Goal: Task Accomplishment & Management: Manage account settings

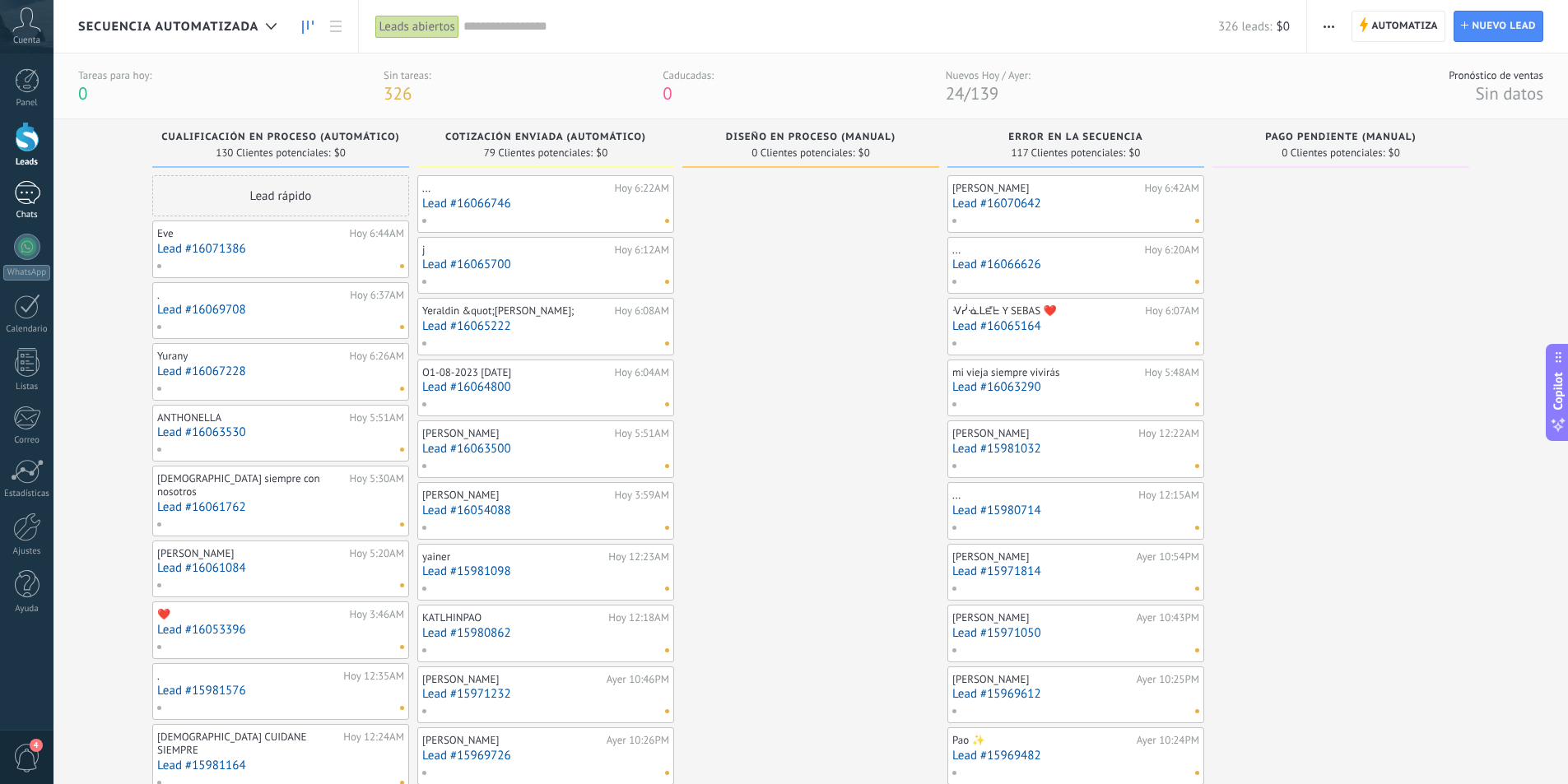
click at [38, 192] on div at bounding box center [27, 192] width 27 height 24
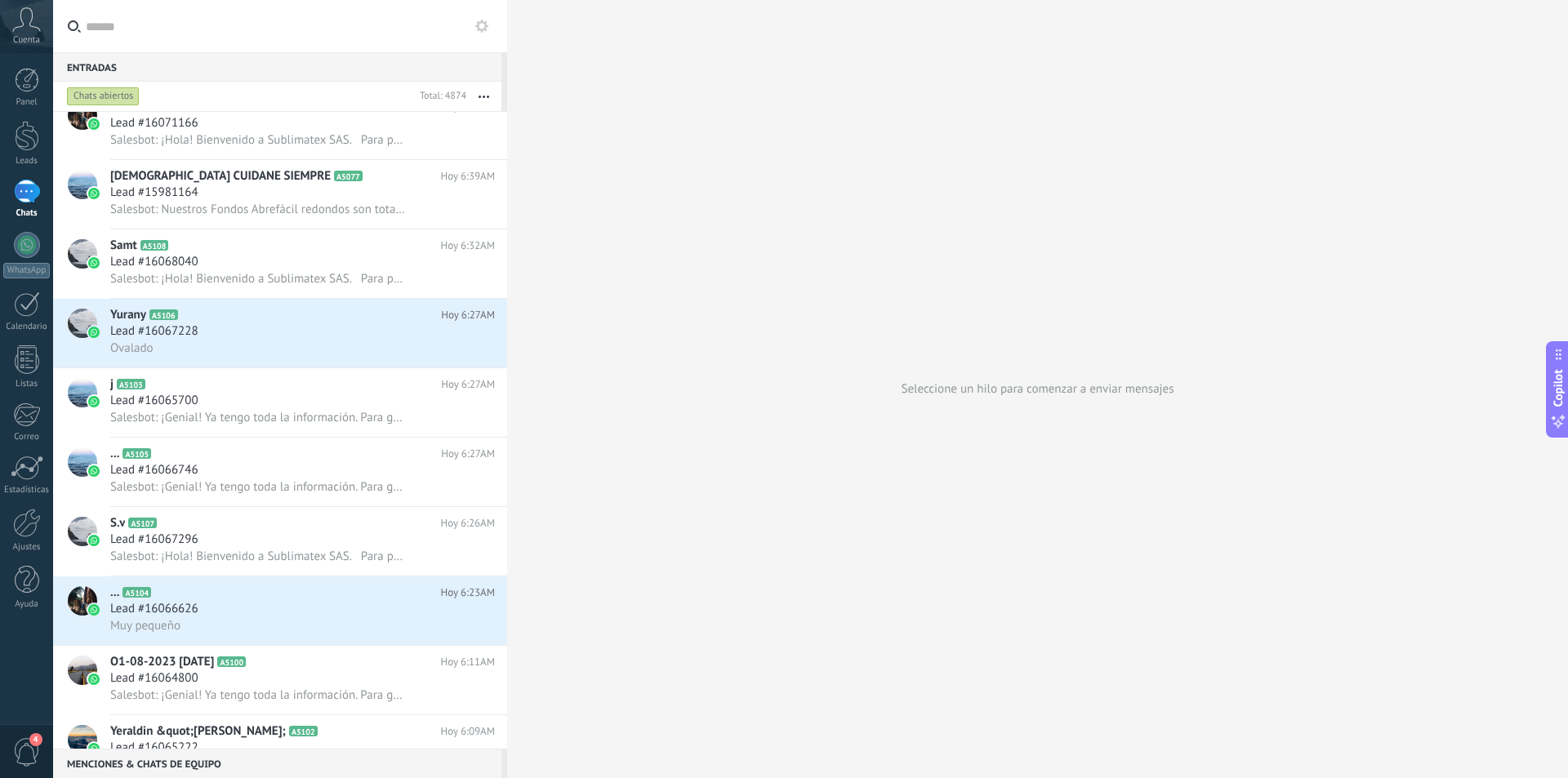
scroll to position [327, 0]
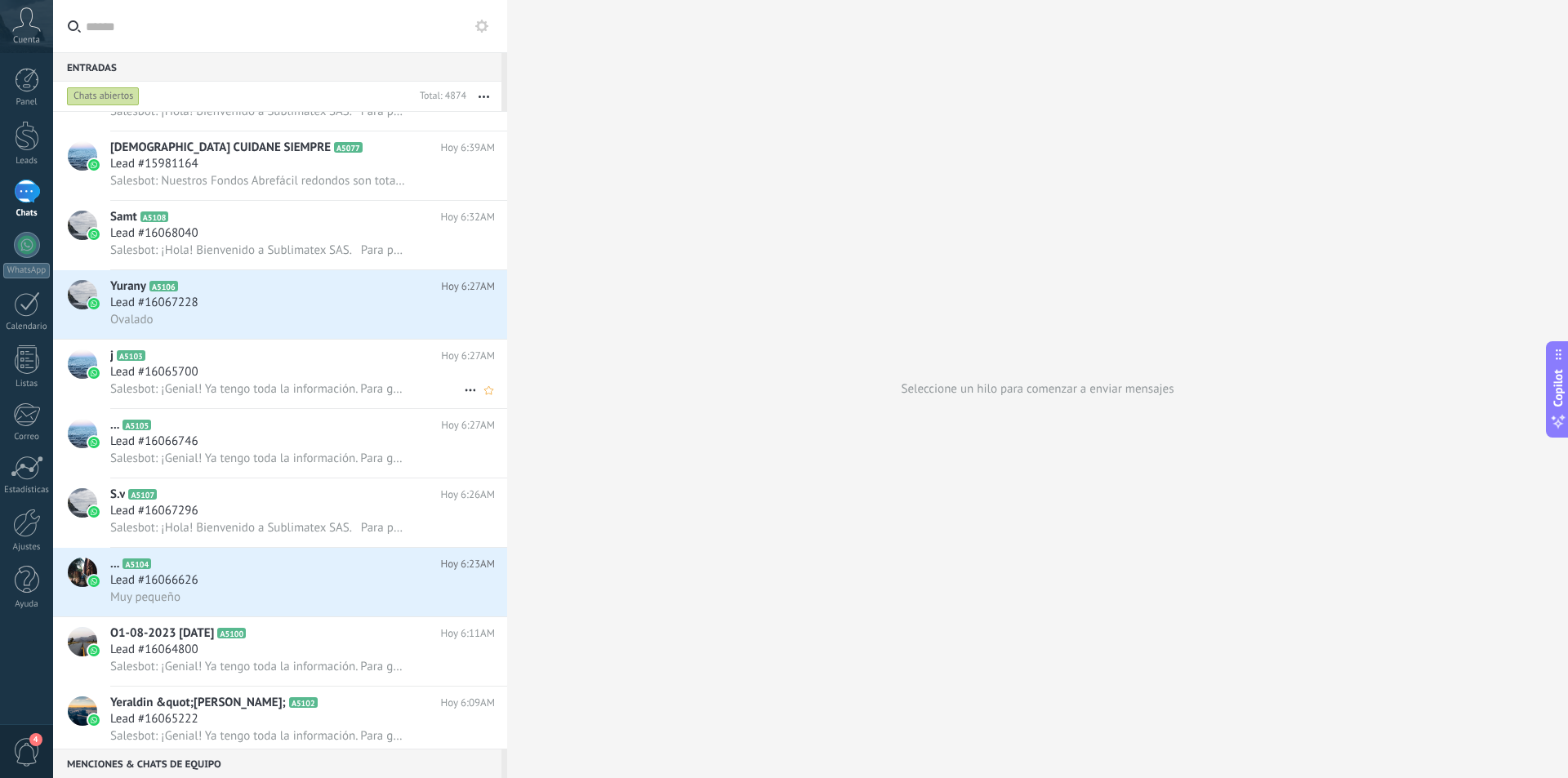
click at [324, 371] on div "Lead #16065700" at bounding box center [302, 372] width 385 height 17
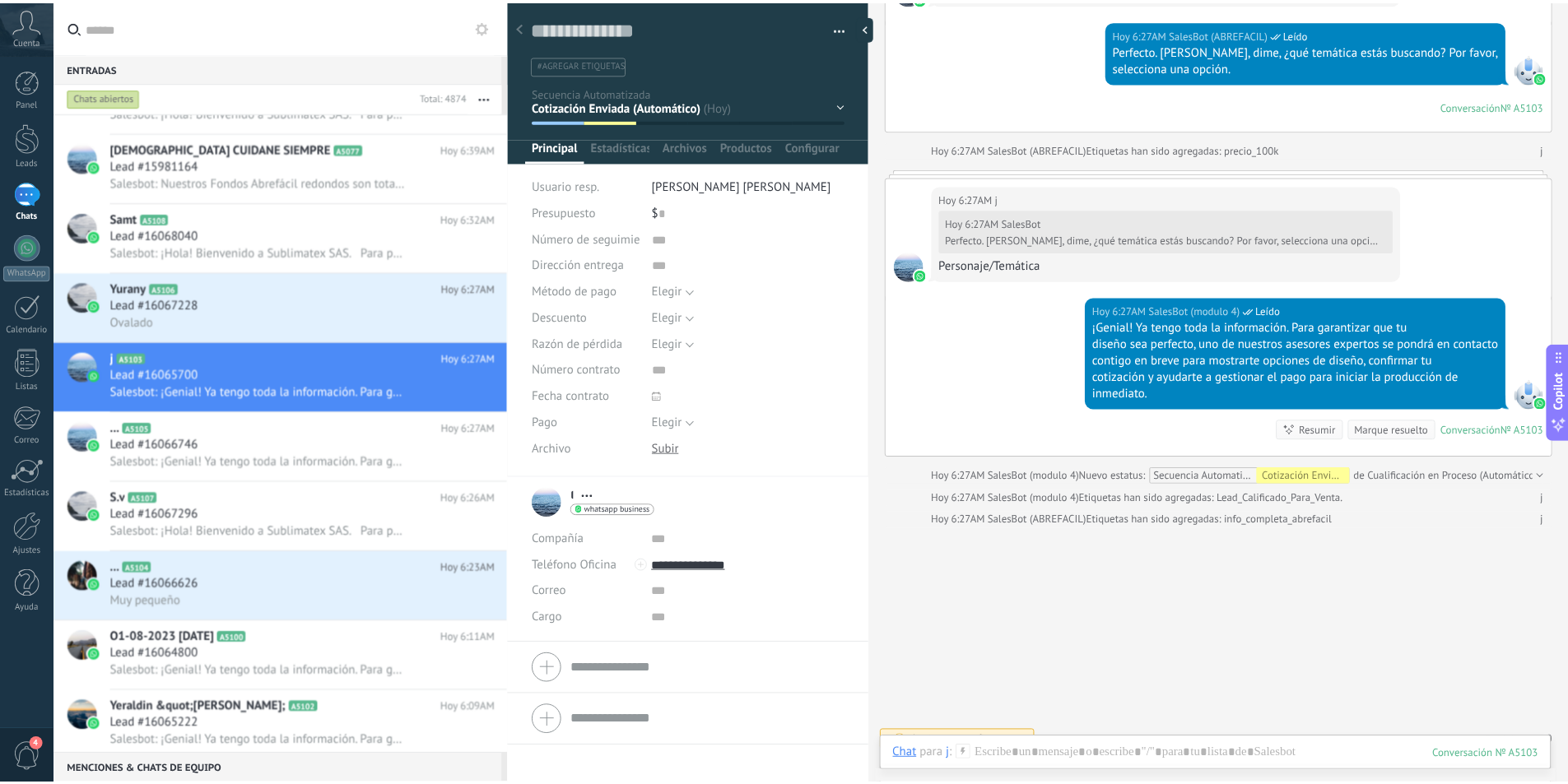
scroll to position [1459, 0]
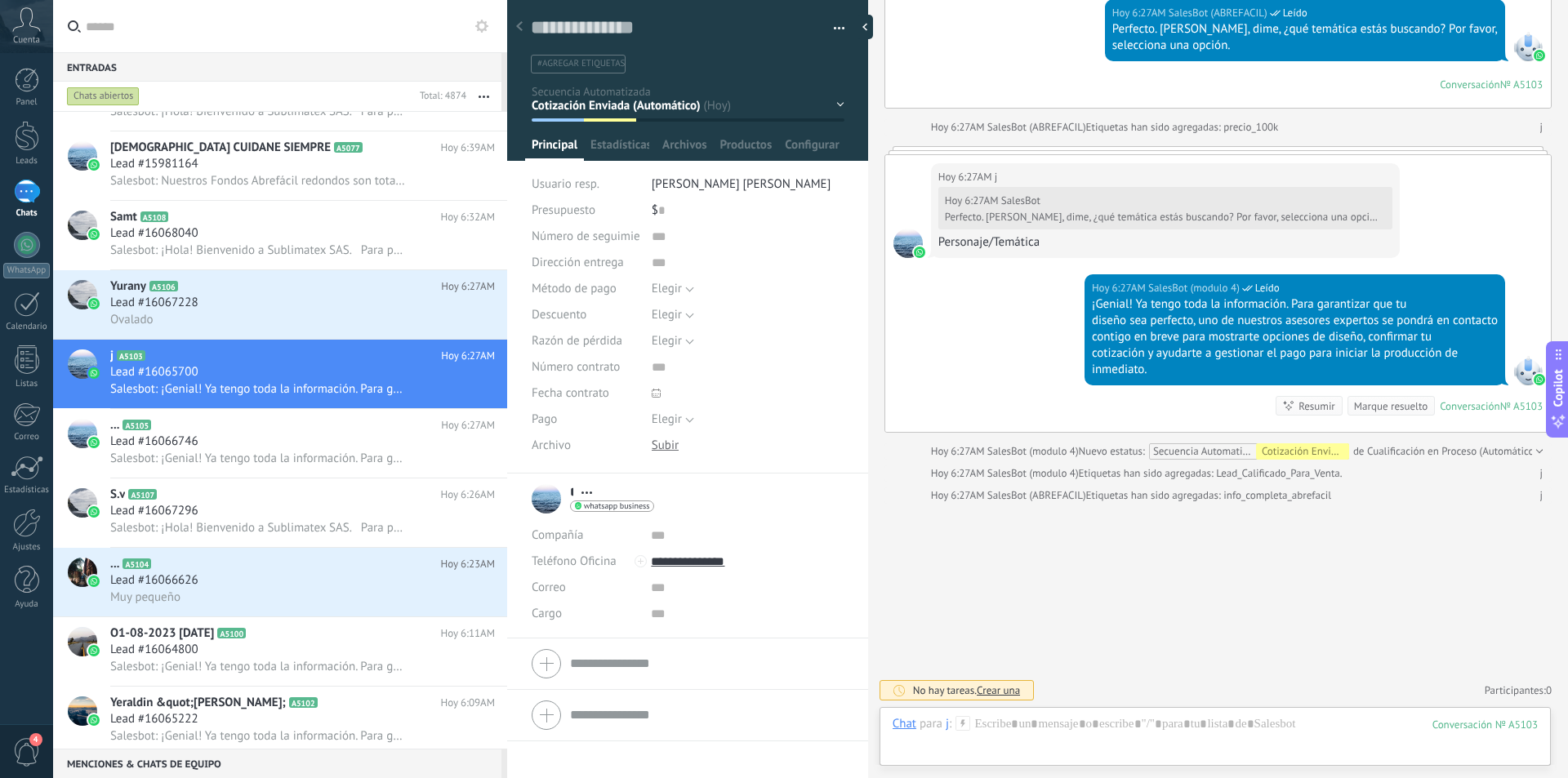
click at [26, 198] on div at bounding box center [27, 191] width 26 height 24
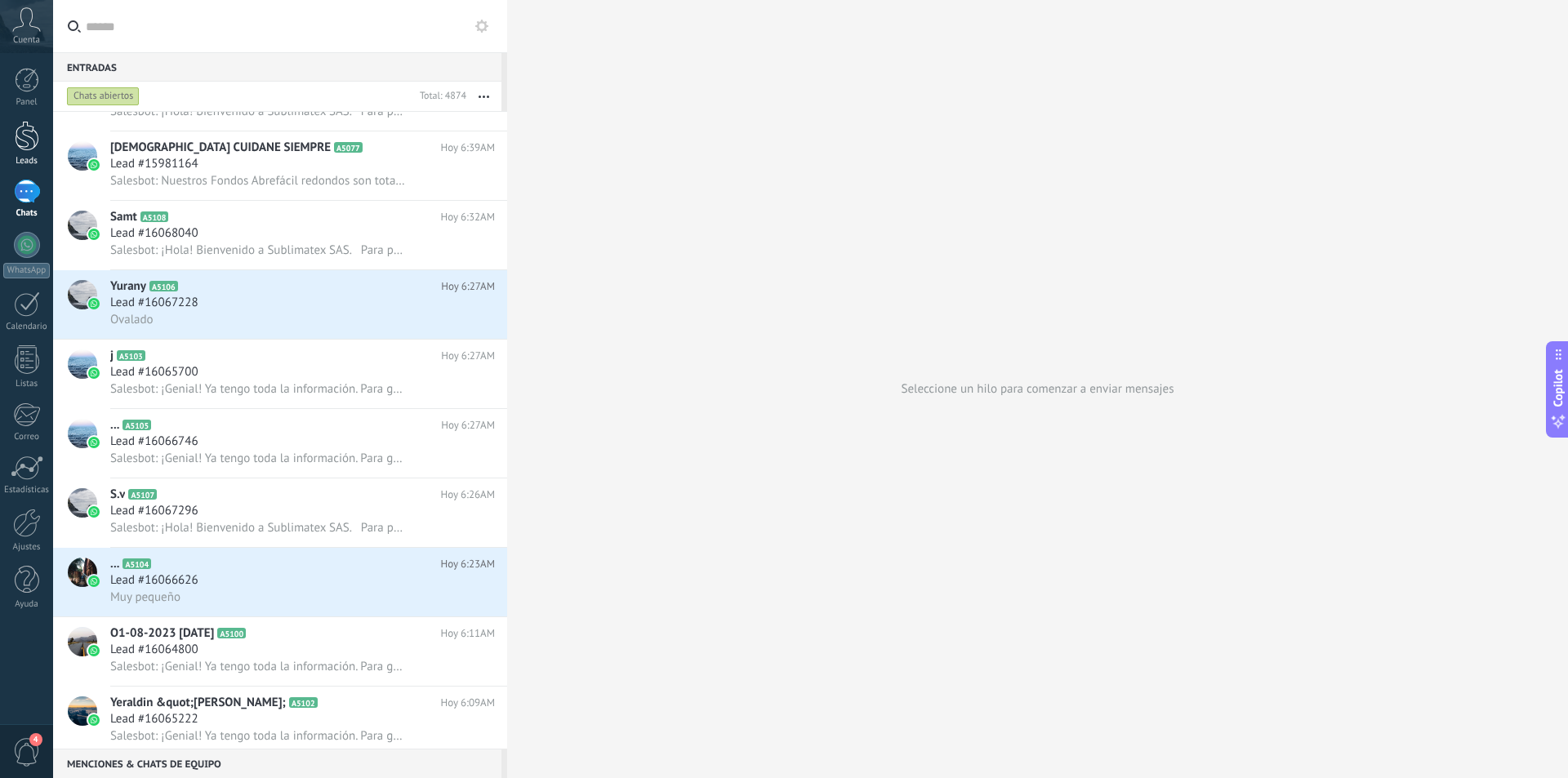
click at [30, 143] on div at bounding box center [27, 136] width 25 height 30
